Goal: Transaction & Acquisition: Purchase product/service

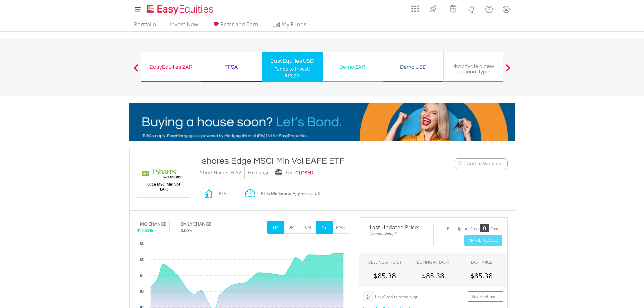
click at [331, 226] on button "1Y" at bounding box center [324, 227] width 17 height 13
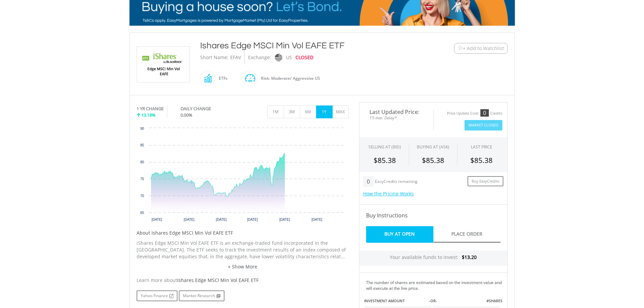
scroll to position [135, 0]
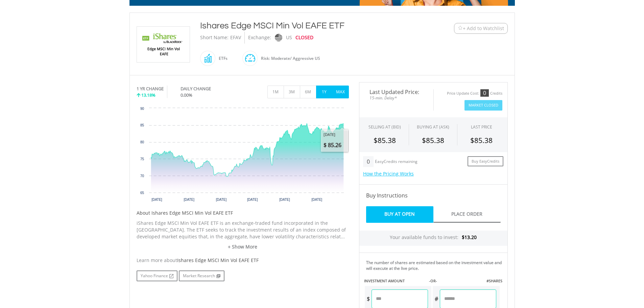
click at [346, 93] on button "MAX" at bounding box center [340, 92] width 17 height 13
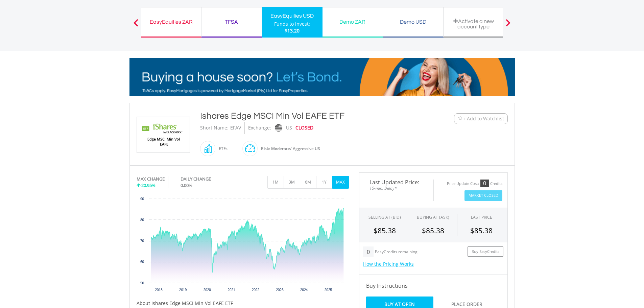
scroll to position [0, 0]
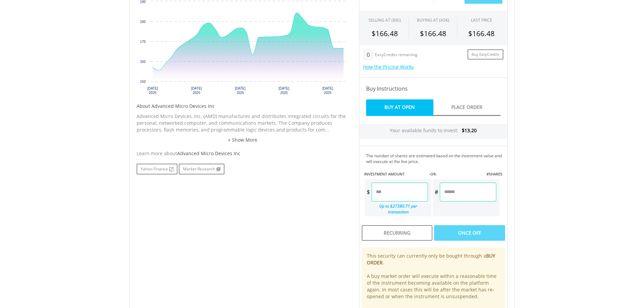
scroll to position [135, 0]
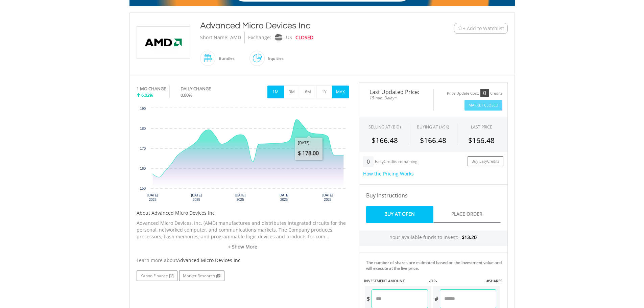
click at [337, 92] on button "MAX" at bounding box center [340, 92] width 17 height 13
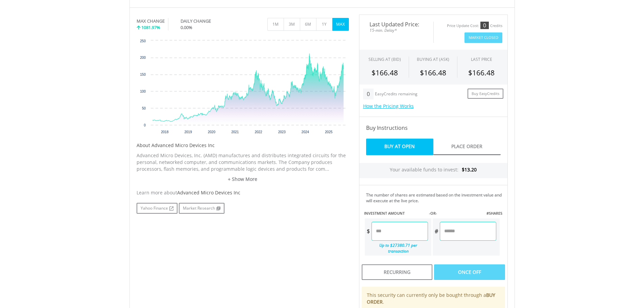
scroll to position [0, 0]
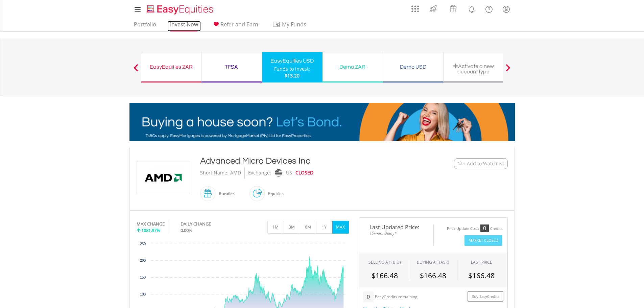
click at [183, 27] on link "Invest Now" at bounding box center [183, 26] width 33 height 10
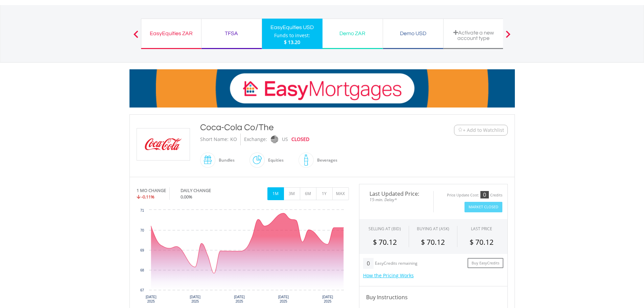
scroll to position [34, 0]
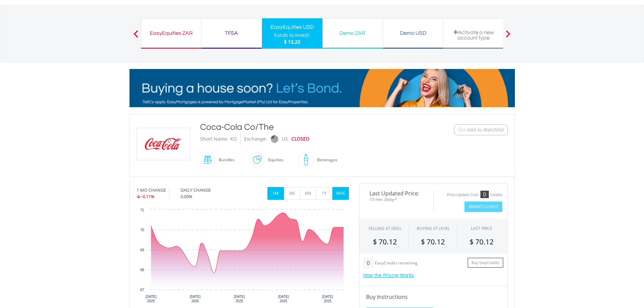
click at [342, 199] on button "MAX" at bounding box center [340, 193] width 17 height 13
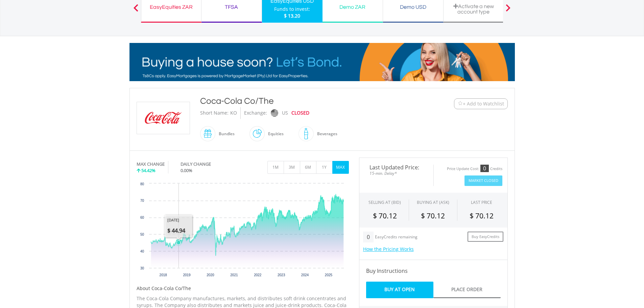
scroll to position [68, 0]
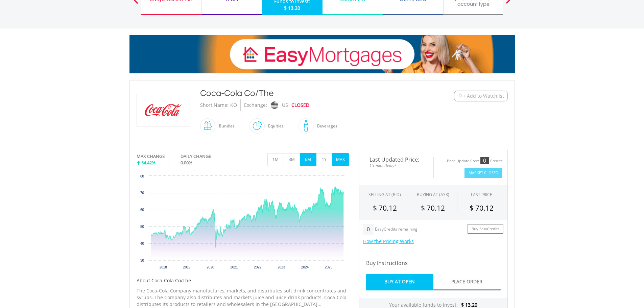
click at [307, 159] on button "6M" at bounding box center [308, 159] width 17 height 13
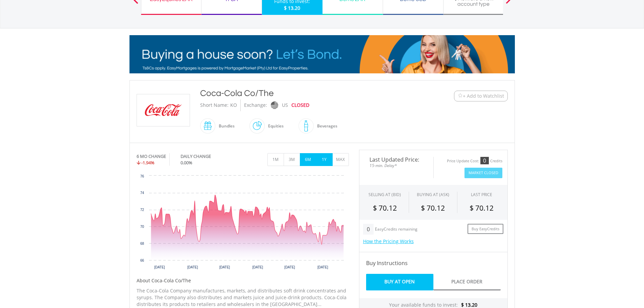
click at [324, 161] on button "1Y" at bounding box center [324, 159] width 17 height 13
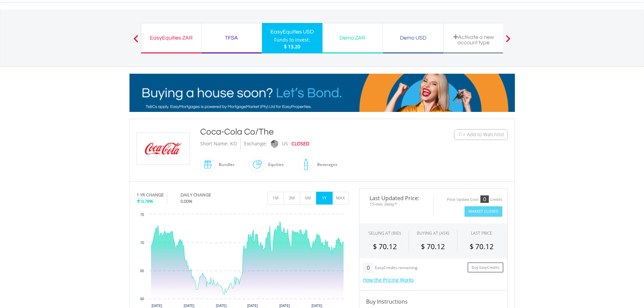
scroll to position [0, 0]
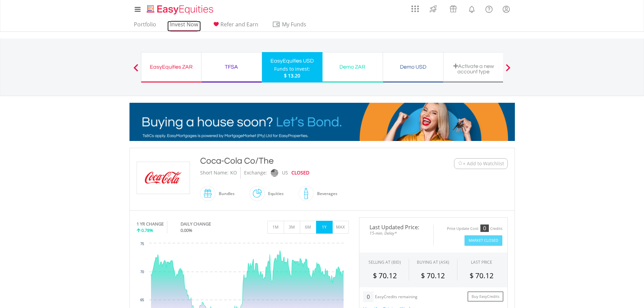
click at [175, 23] on link "Invest Now" at bounding box center [183, 26] width 33 height 10
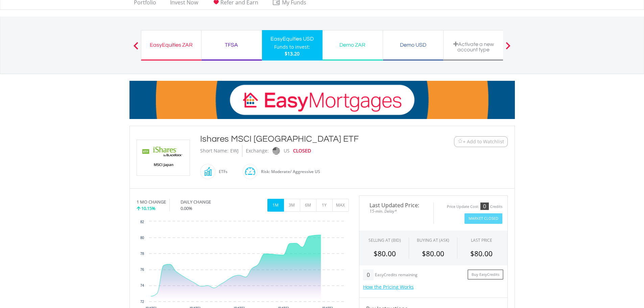
scroll to position [34, 0]
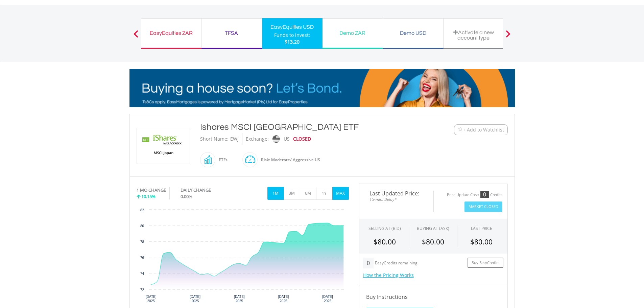
click at [346, 196] on button "MAX" at bounding box center [340, 193] width 17 height 13
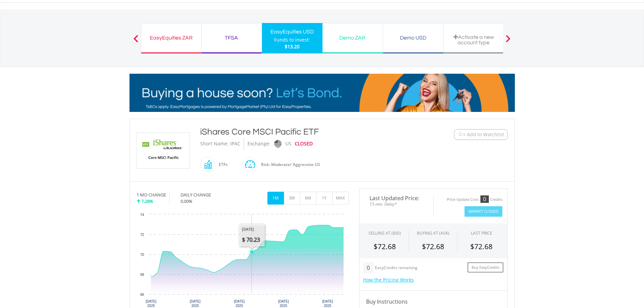
scroll to position [135, 0]
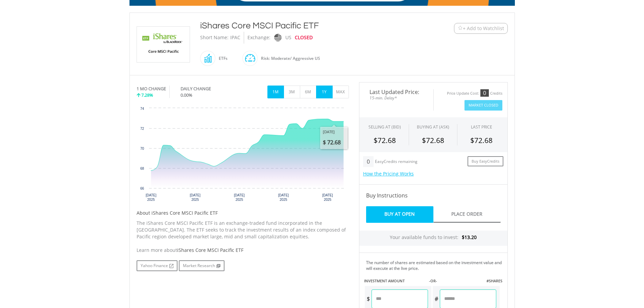
click at [327, 95] on button "1Y" at bounding box center [324, 92] width 17 height 13
